Goal: Information Seeking & Learning: Learn about a topic

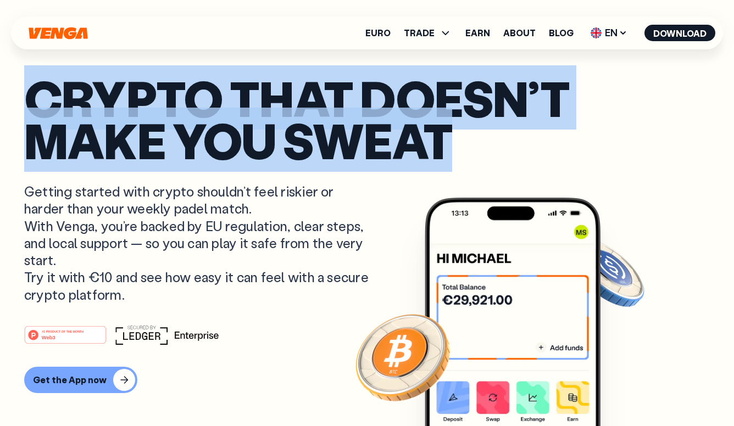
drag, startPoint x: 30, startPoint y: 94, endPoint x: 473, endPoint y: 147, distance: 446.9
click at [473, 147] on p "Crypto that doesn’t make you sweat" at bounding box center [366, 119] width 685 height 84
copy p "Crypto that doesn’t make you sweat"
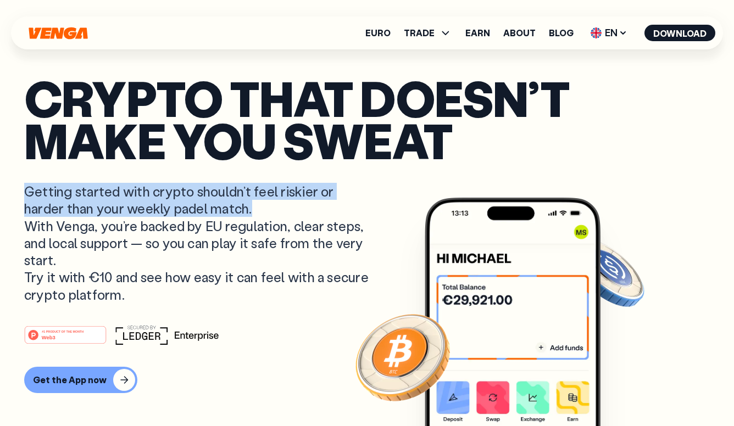
drag, startPoint x: 23, startPoint y: 192, endPoint x: 269, endPoint y: 212, distance: 246.3
copy p "Getting started with crypto shouldn’t feel riskier or harder than your weekly p…"
drag, startPoint x: 82, startPoint y: 258, endPoint x: 23, endPoint y: 196, distance: 85.4
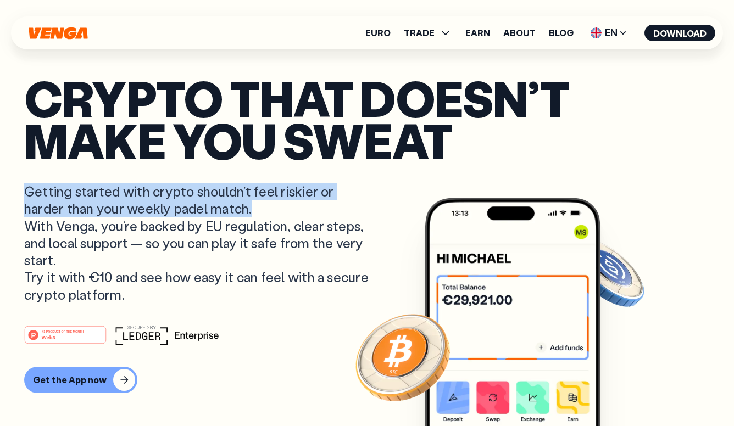
copy p "Getting started with crypto shouldn’t feel riskier or harder than your weekly p…"
click at [525, 35] on link "About" at bounding box center [519, 33] width 32 height 9
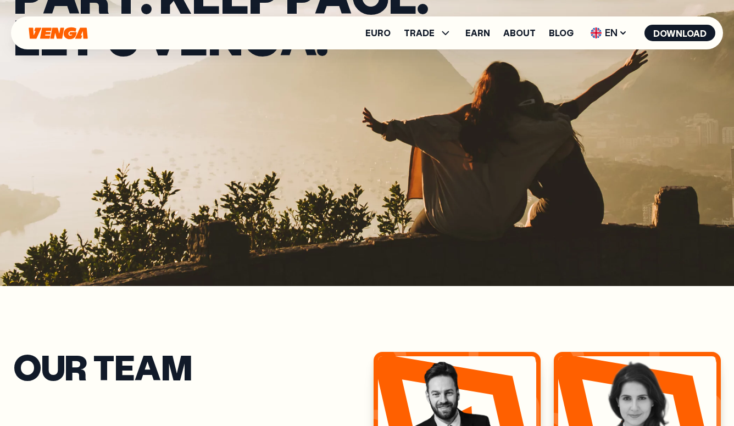
scroll to position [141, 0]
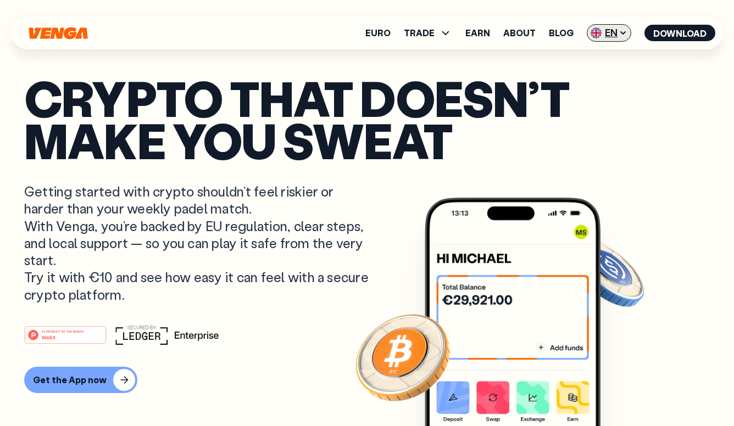
click at [610, 35] on span "EN" at bounding box center [609, 33] width 44 height 18
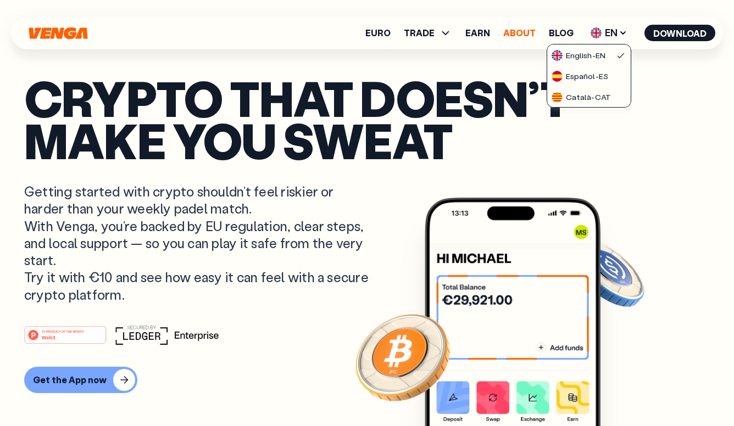
click at [511, 31] on link "About" at bounding box center [519, 33] width 32 height 9
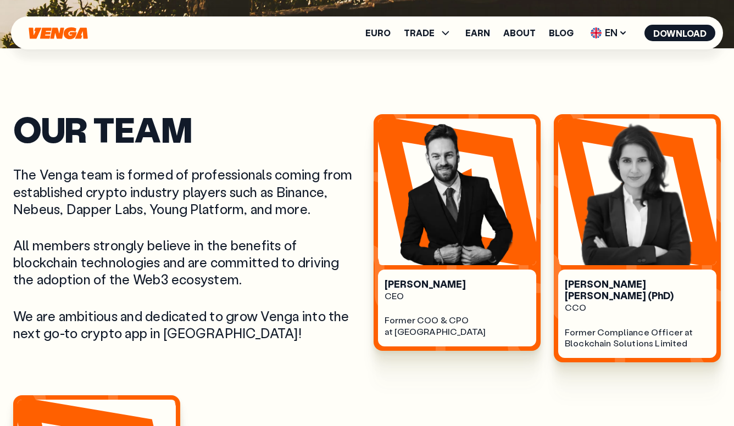
scroll to position [379, 0]
